Goal: Task Accomplishment & Management: Manage account settings

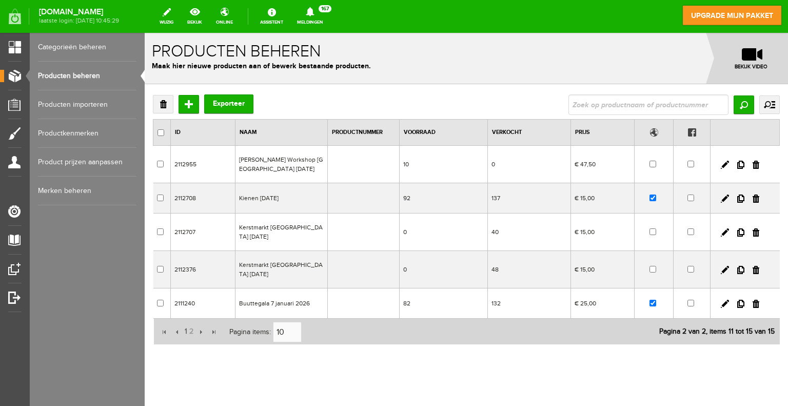
scroll to position [16, 0]
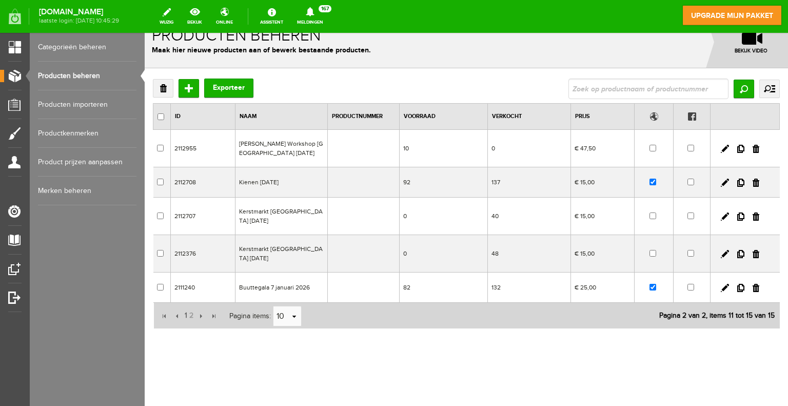
click at [73, 75] on link "Producten beheren" at bounding box center [87, 76] width 99 height 29
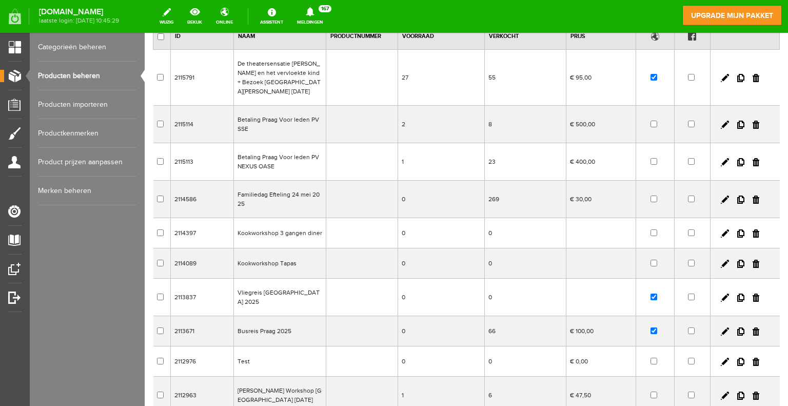
scroll to position [103, 0]
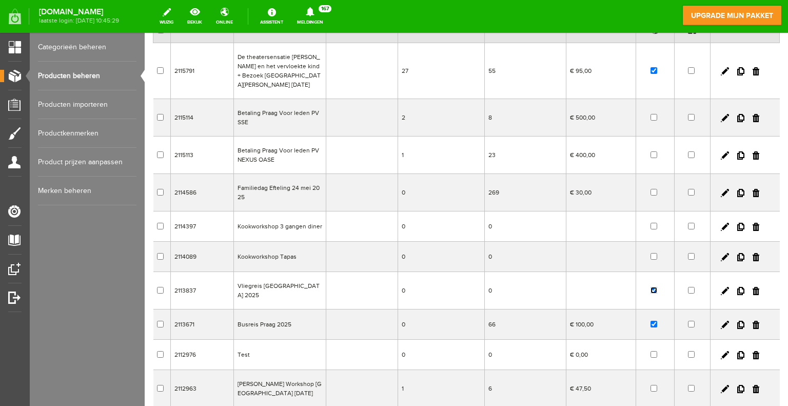
click at [651, 287] on input "checkbox" at bounding box center [654, 290] width 7 height 7
checkbox input "false"
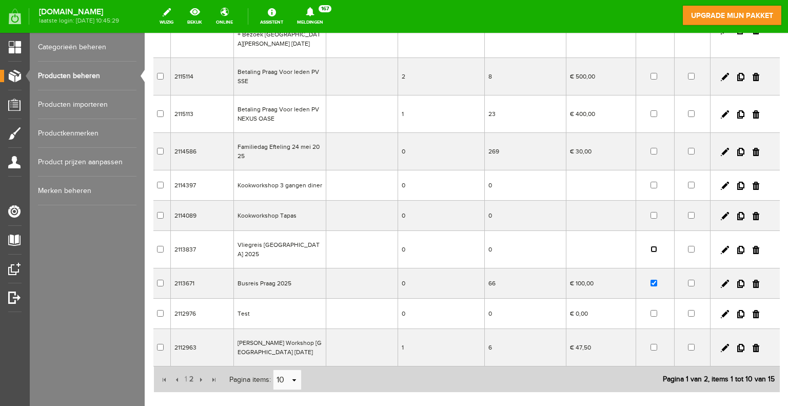
scroll to position [191, 0]
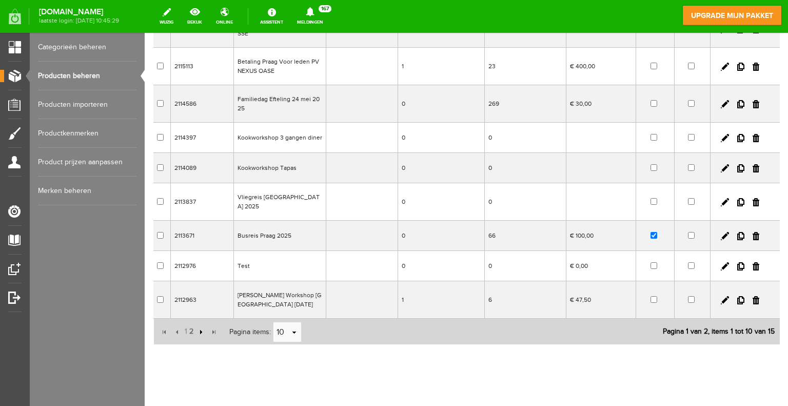
click at [201, 326] on input "button" at bounding box center [199, 331] width 11 height 11
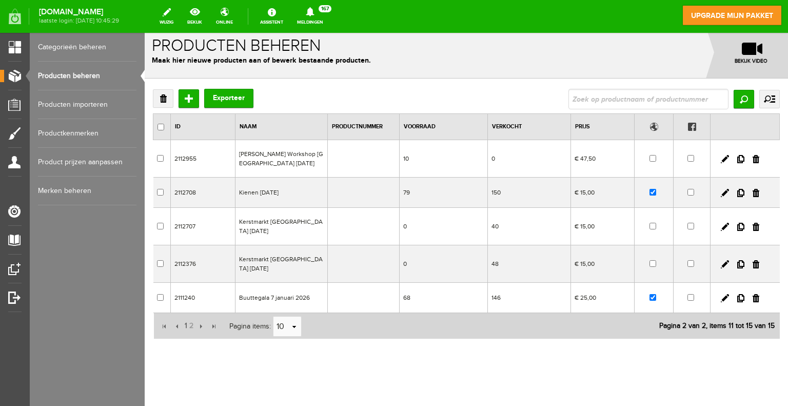
scroll to position [0, 0]
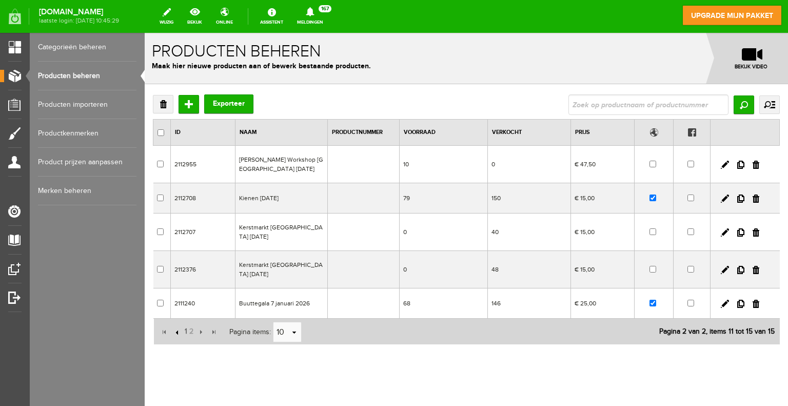
click at [177, 331] on input "button" at bounding box center [177, 331] width 11 height 11
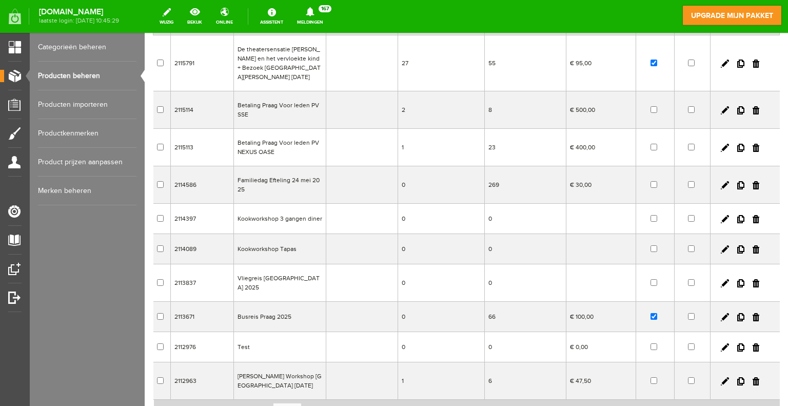
scroll to position [51, 0]
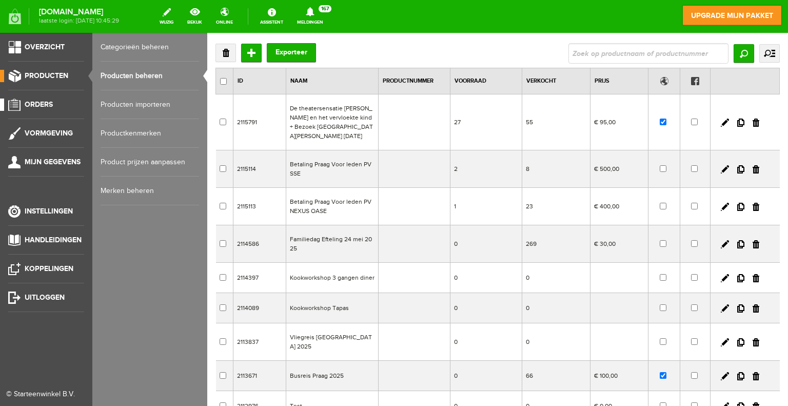
click at [41, 106] on span "Orders" at bounding box center [39, 104] width 28 height 9
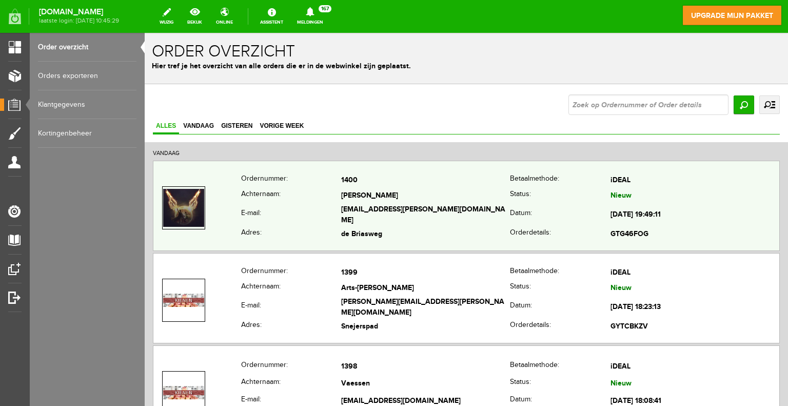
click at [291, 202] on th "Achternaam:" at bounding box center [291, 195] width 100 height 15
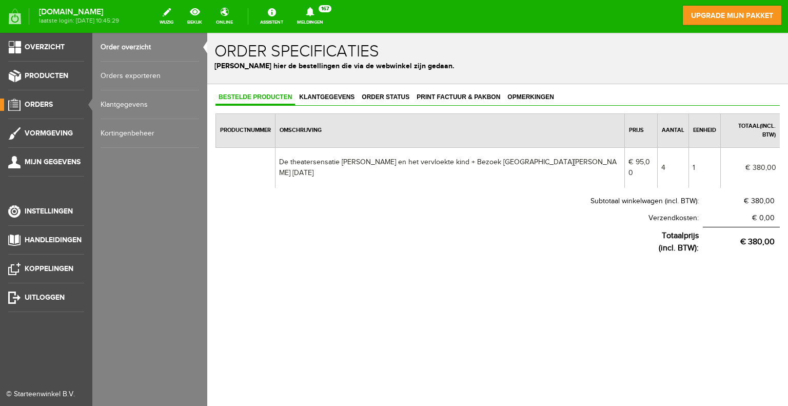
click at [119, 77] on link "Orders exporteren" at bounding box center [150, 76] width 99 height 29
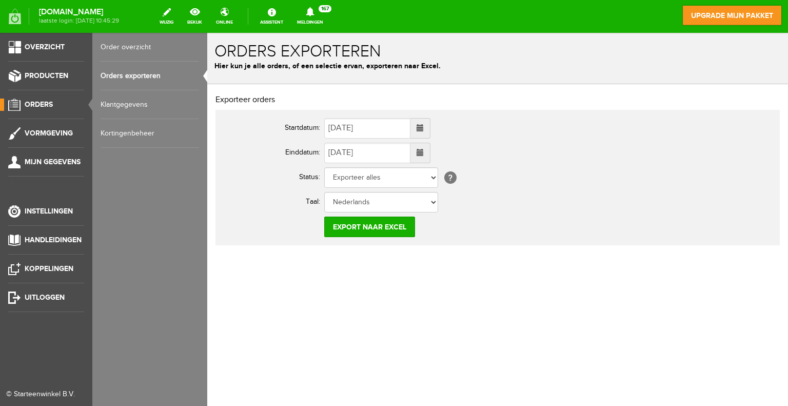
click at [32, 106] on span "Orders" at bounding box center [39, 104] width 28 height 9
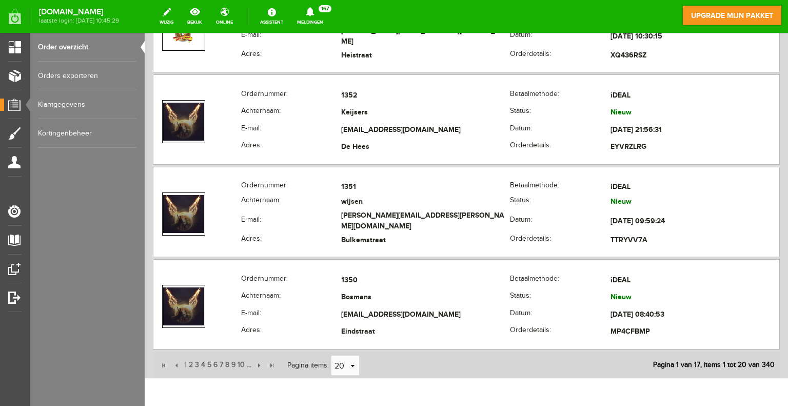
scroll to position [4604, 0]
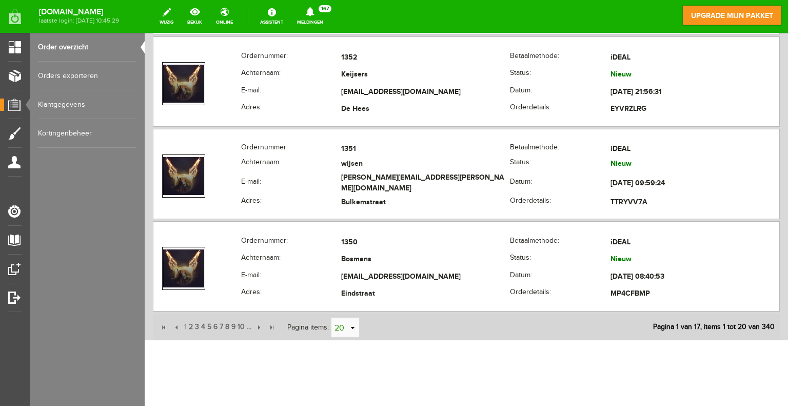
click at [351, 318] on link "select" at bounding box center [352, 327] width 8 height 19
click at [347, 301] on li "50" at bounding box center [345, 297] width 28 height 17
type input "50"
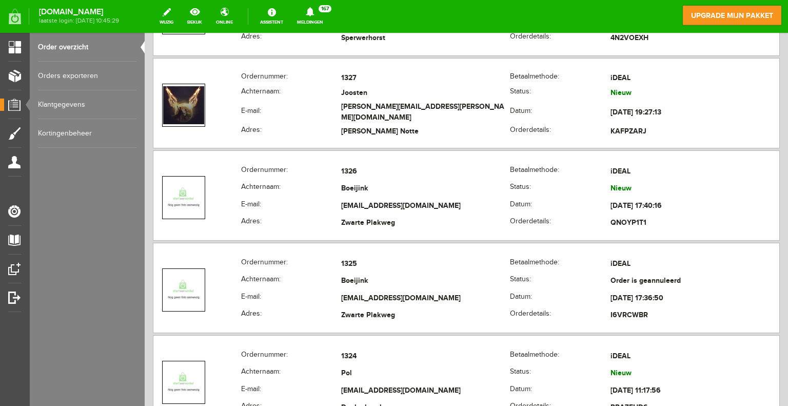
scroll to position [6708, 0]
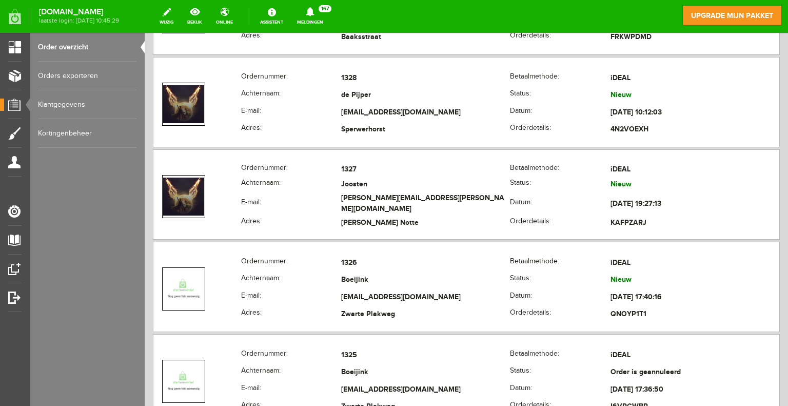
click at [67, 78] on link "Orders exporteren" at bounding box center [87, 76] width 99 height 29
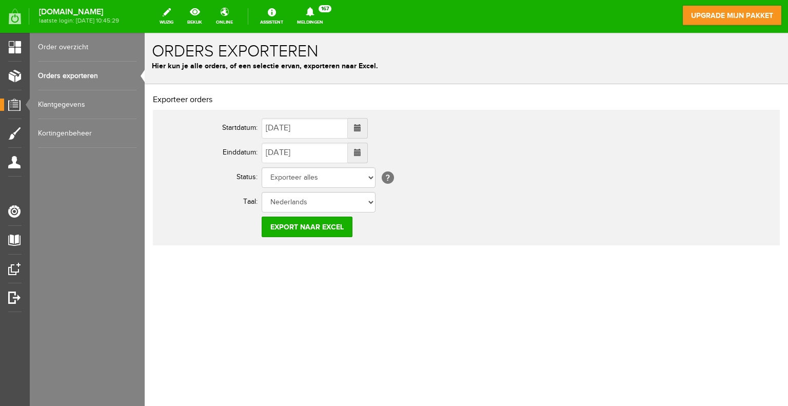
click at [361, 153] on span at bounding box center [357, 152] width 7 height 7
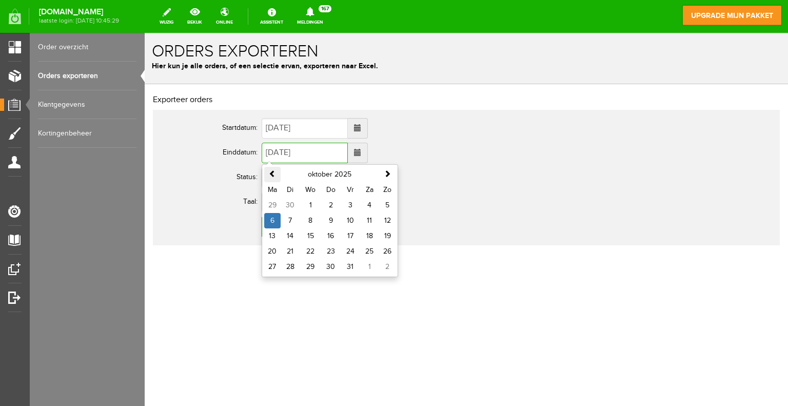
click at [269, 174] on span at bounding box center [272, 173] width 7 height 7
click at [331, 208] on td "4" at bounding box center [330, 205] width 19 height 15
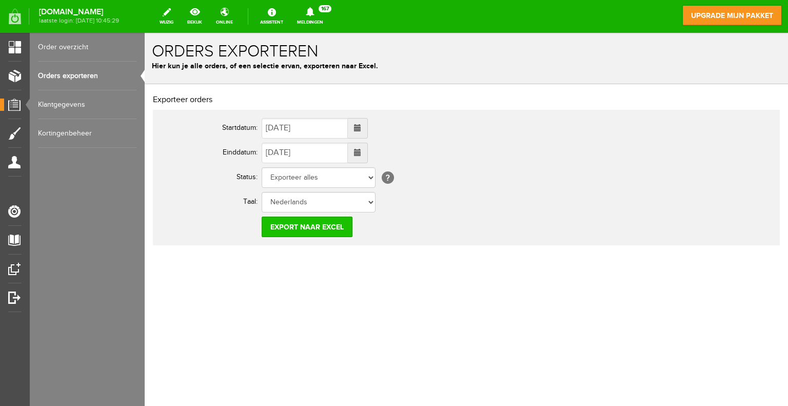
click at [318, 227] on input "Export naar Excel" at bounding box center [307, 227] width 91 height 21
click at [361, 152] on span at bounding box center [357, 152] width 7 height 7
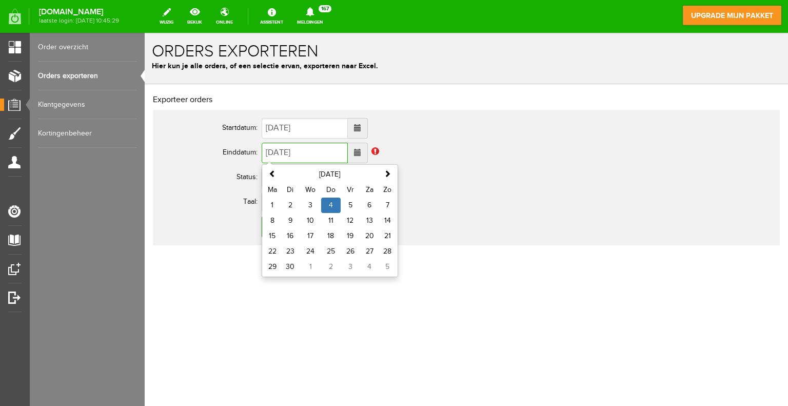
click at [329, 203] on td "4" at bounding box center [330, 205] width 19 height 15
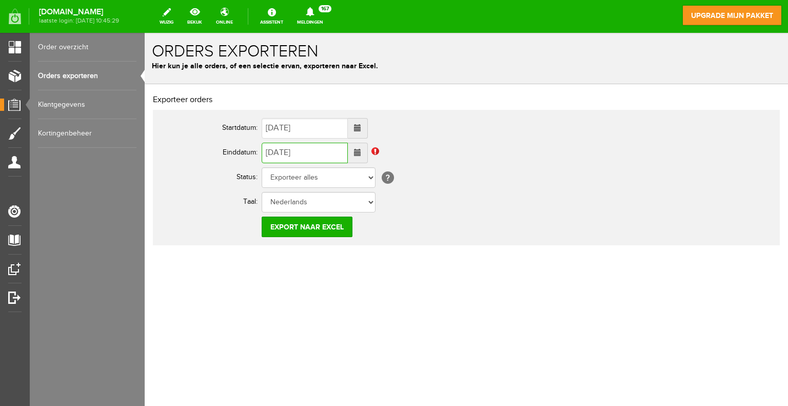
click at [361, 154] on span at bounding box center [357, 152] width 7 height 7
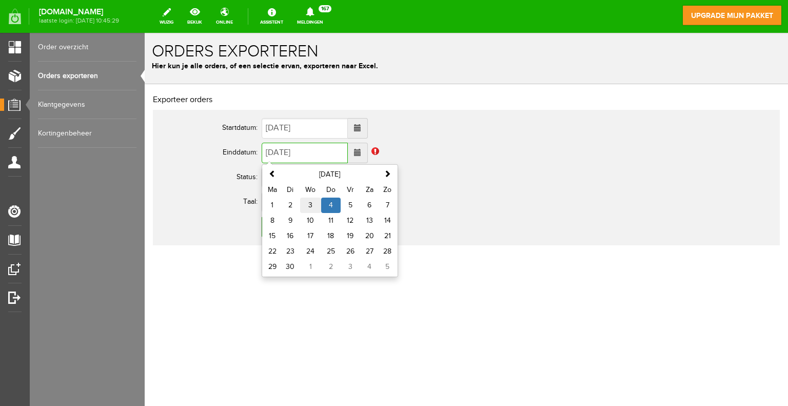
click at [314, 203] on td "3" at bounding box center [310, 205] width 21 height 15
type input "[DATE]"
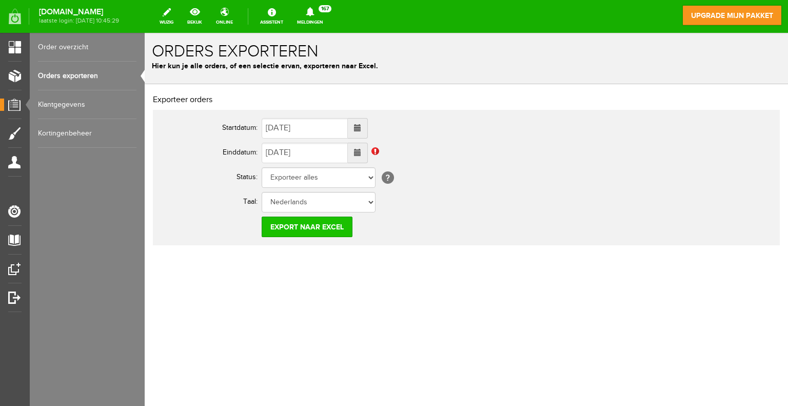
click at [300, 229] on input "Export naar Excel" at bounding box center [307, 227] width 91 height 21
click at [361, 129] on span at bounding box center [357, 127] width 7 height 7
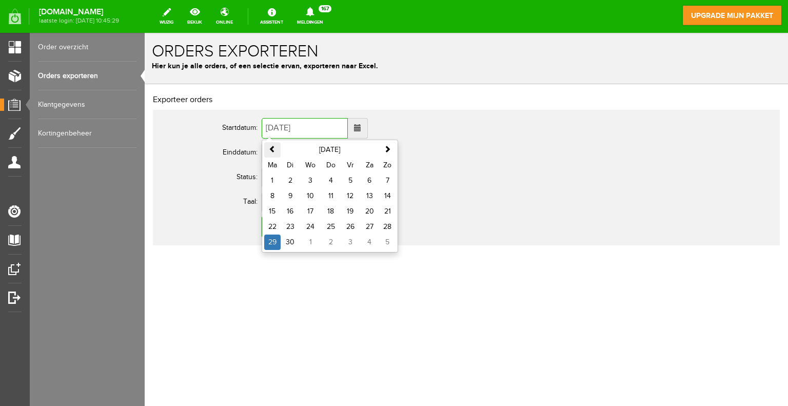
click at [275, 149] on span at bounding box center [272, 148] width 7 height 7
click at [385, 152] on span at bounding box center [387, 148] width 7 height 7
click at [331, 180] on td "4" at bounding box center [330, 180] width 19 height 15
type input "[DATE]"
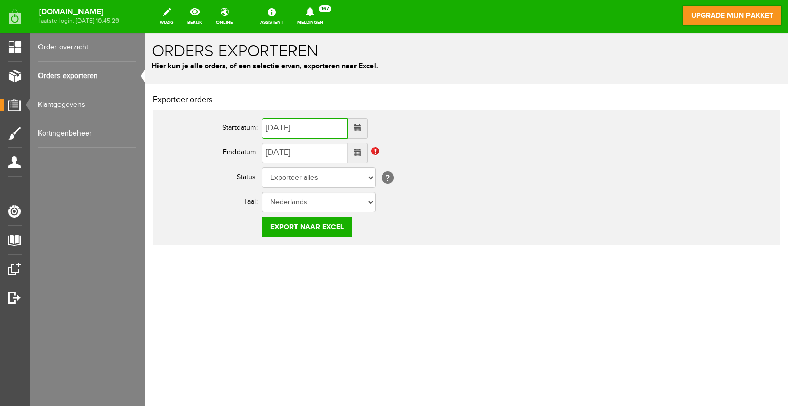
click at [361, 153] on span at bounding box center [357, 152] width 7 height 7
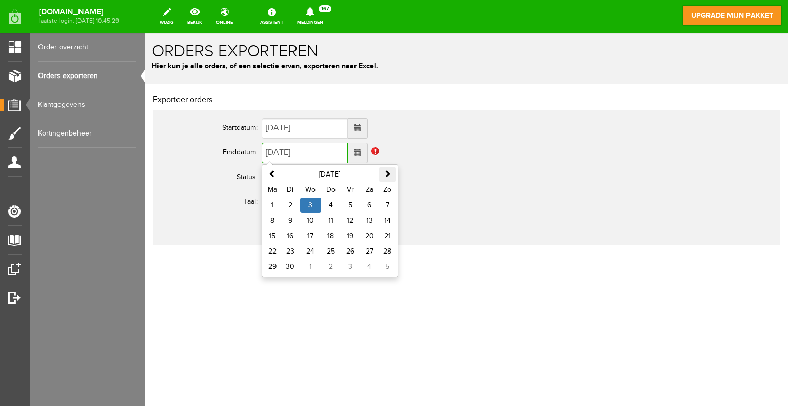
click at [389, 172] on span at bounding box center [387, 173] width 7 height 7
click at [277, 224] on td "6" at bounding box center [272, 220] width 16 height 15
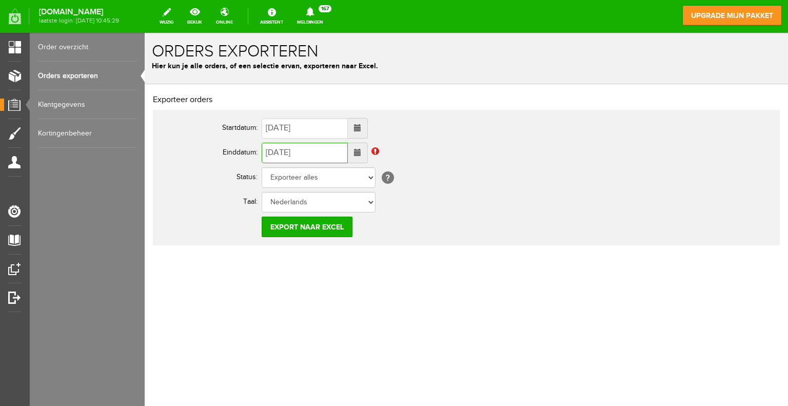
type input "[DATE]"
click at [330, 227] on input "Export naar Excel" at bounding box center [307, 227] width 91 height 21
click at [310, 226] on input "Export naar Excel" at bounding box center [307, 227] width 91 height 21
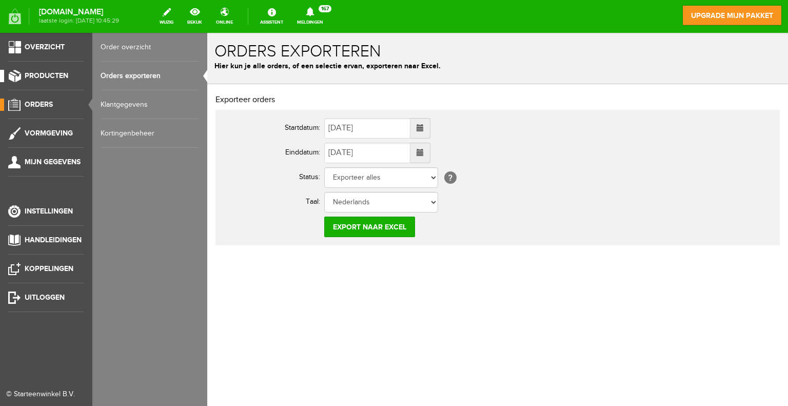
click at [50, 71] on span "Producten" at bounding box center [47, 75] width 44 height 9
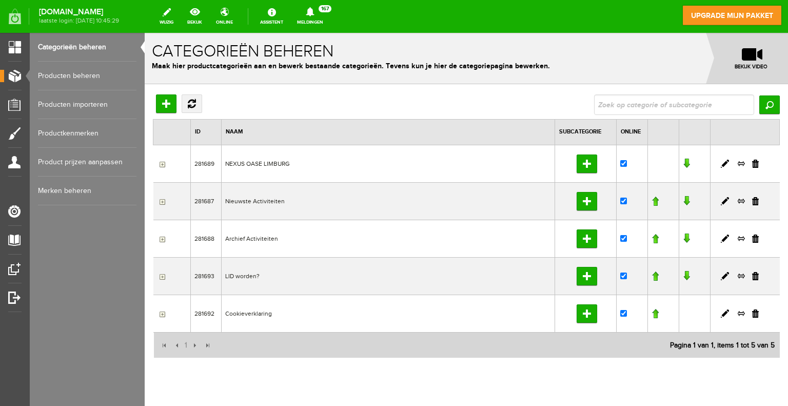
click at [55, 75] on link "Producten beheren" at bounding box center [87, 76] width 99 height 29
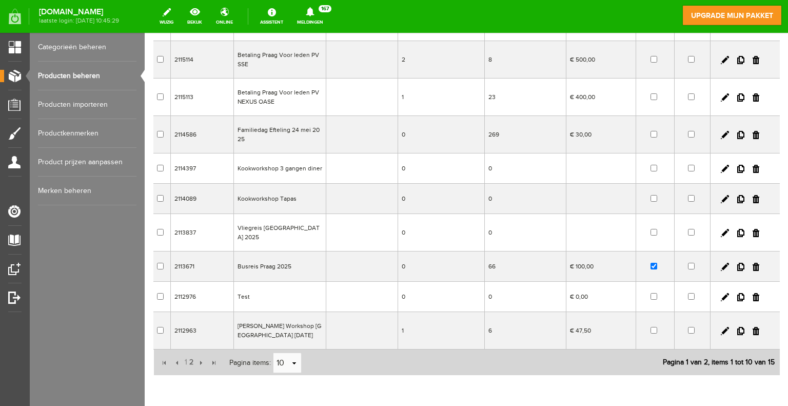
scroll to position [191, 0]
